Goal: Task Accomplishment & Management: Use online tool/utility

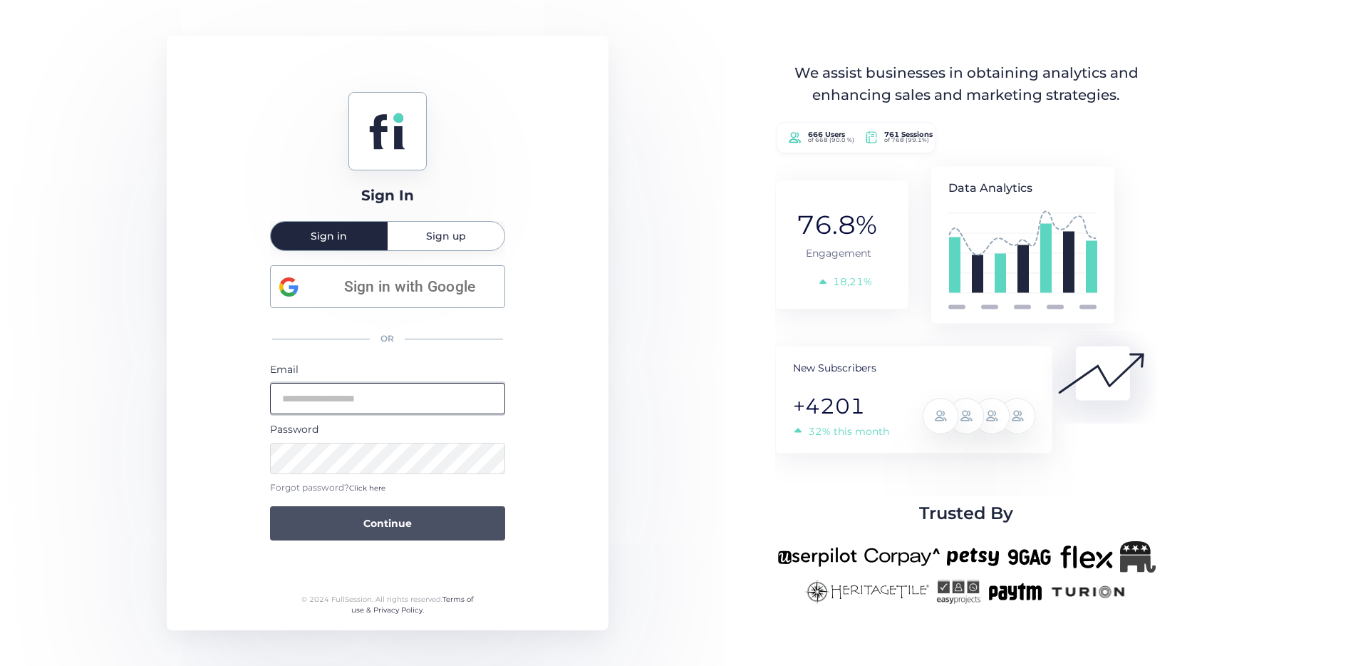
type input "**********"
click at [388, 515] on span "Continue" at bounding box center [388, 523] width 48 height 16
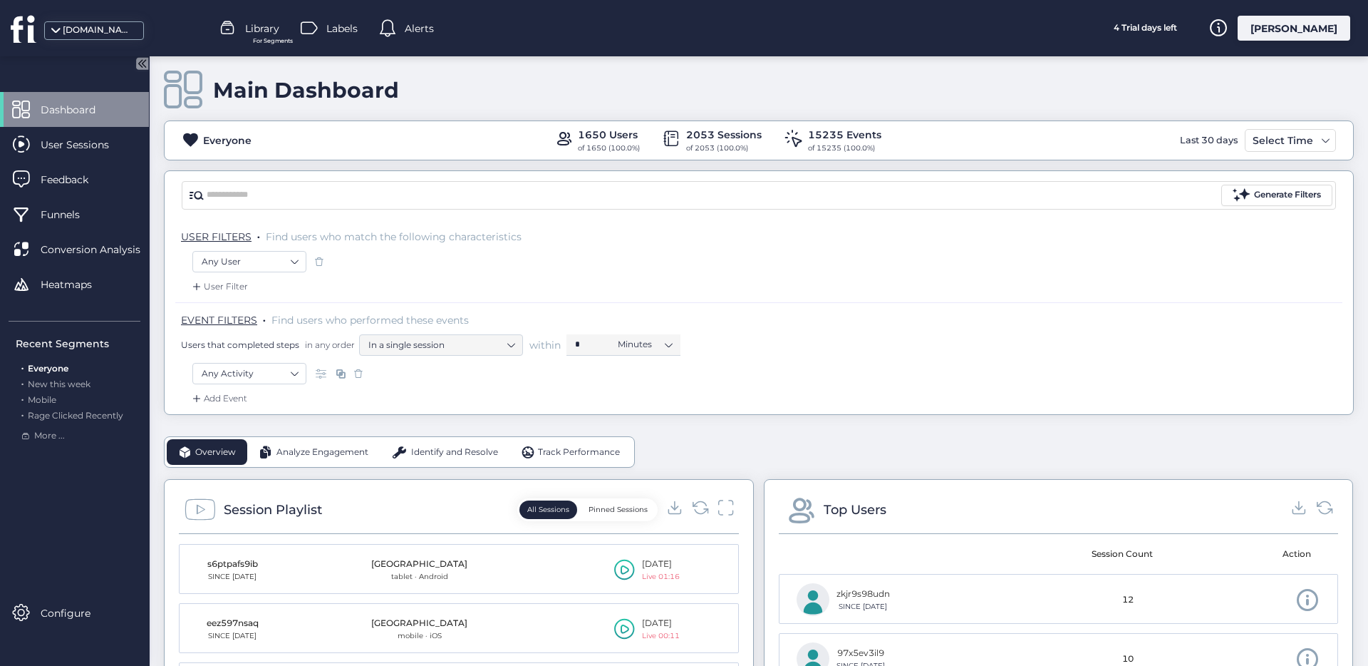
scroll to position [10, 0]
click at [324, 445] on span "Analyze Engagement" at bounding box center [323, 450] width 92 height 14
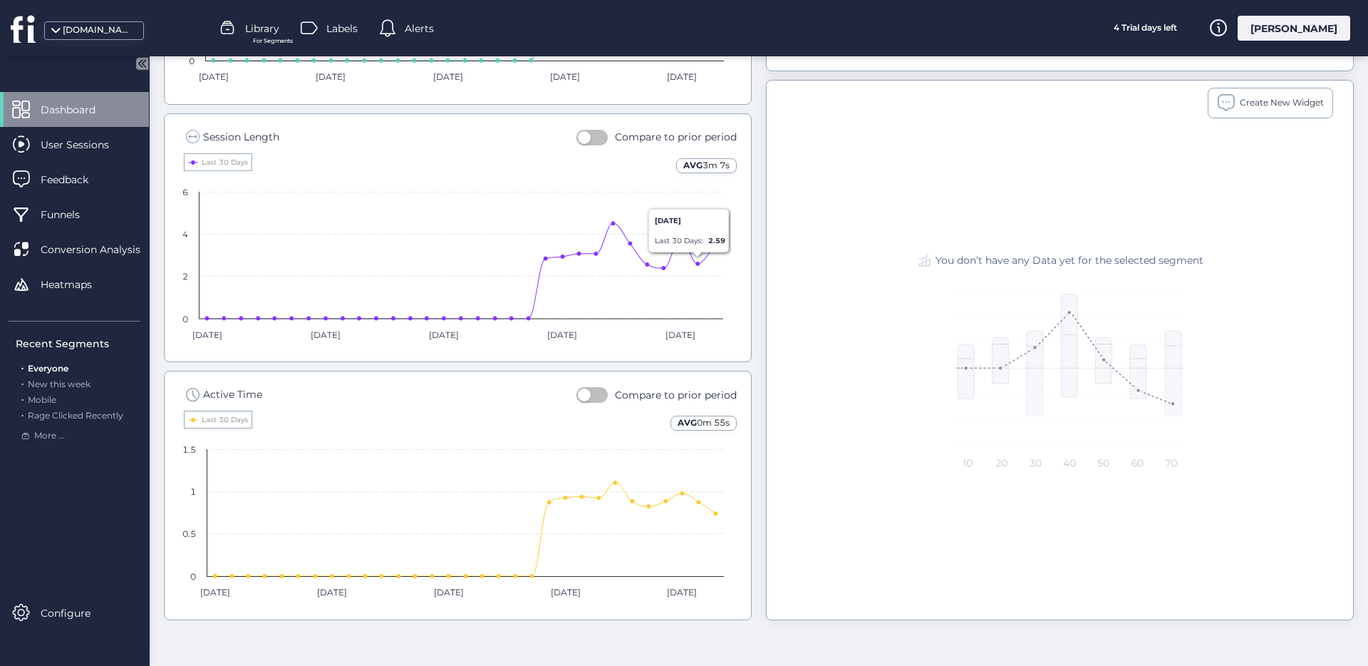
scroll to position [690, 0]
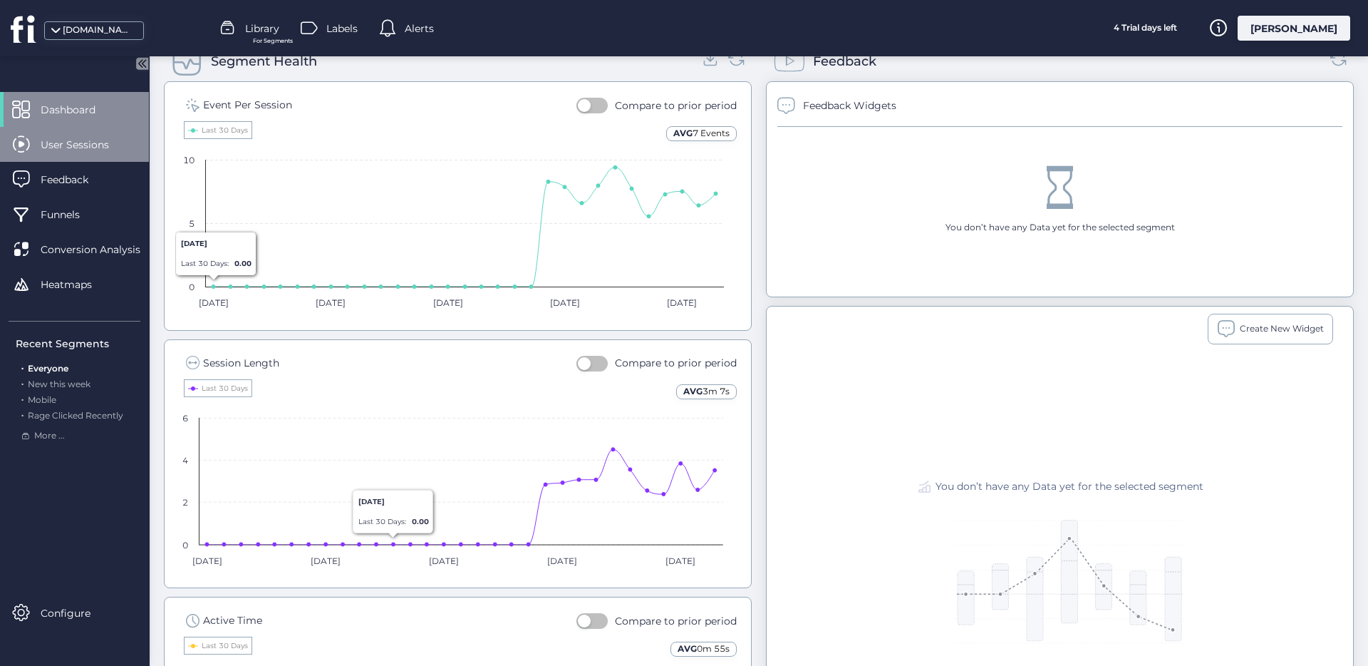
click at [105, 156] on div "User Sessions" at bounding box center [74, 144] width 149 height 35
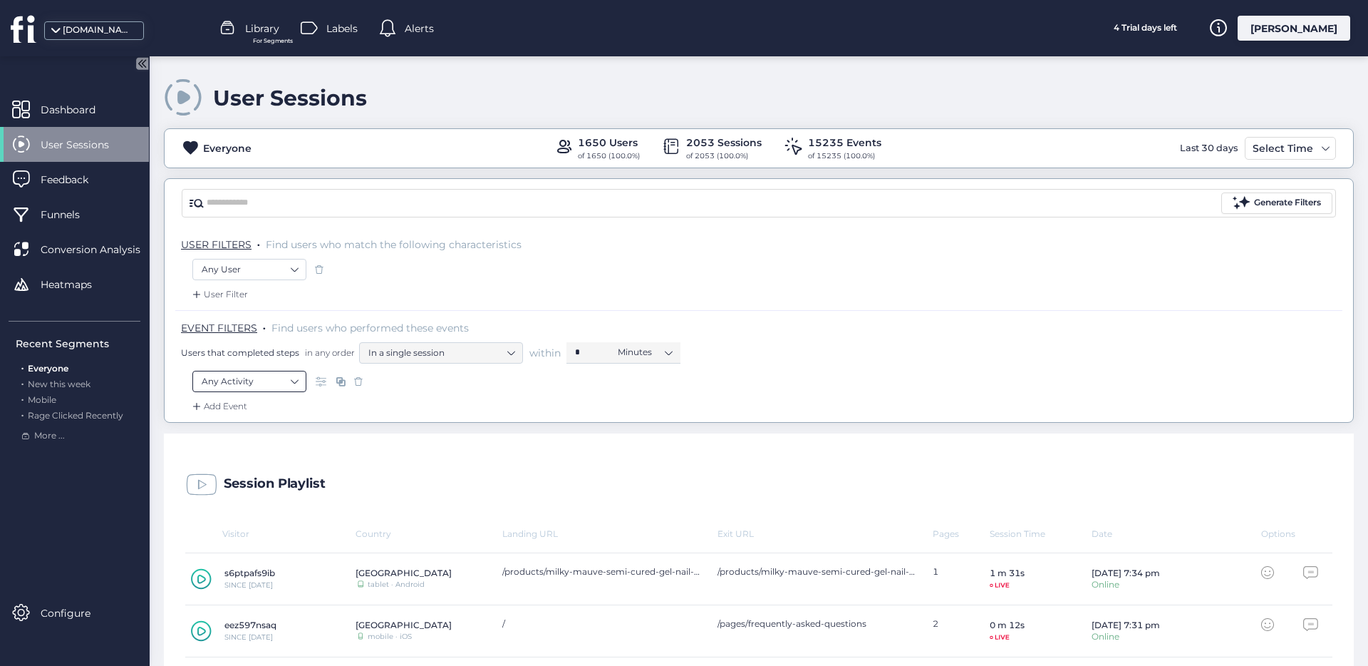
click at [262, 383] on nz-select-item "Any Activity" at bounding box center [250, 381] width 96 height 21
